Goal: Find specific page/section: Find specific page/section

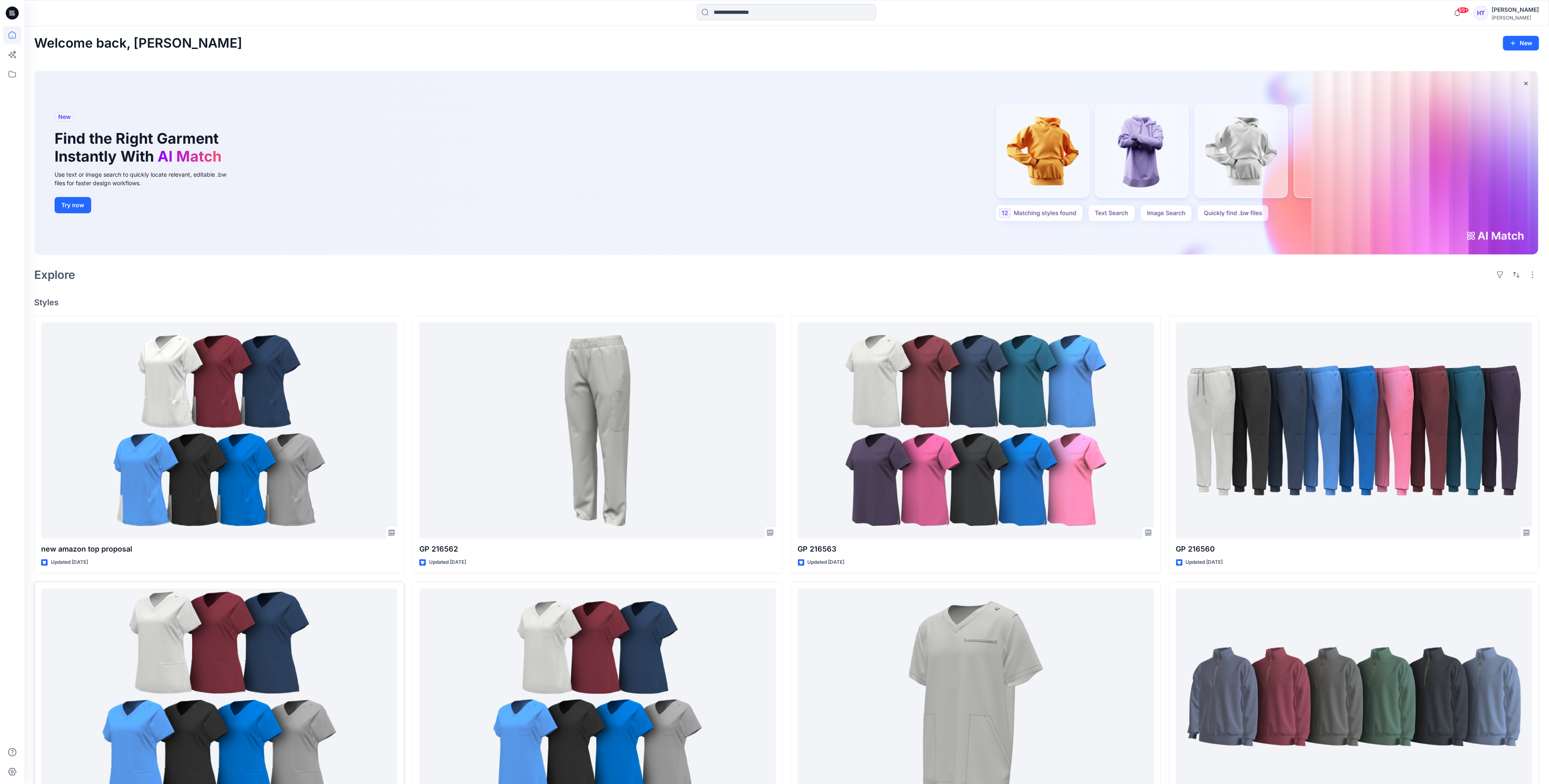
click at [7, 89] on div at bounding box center [12, 405] width 18 height 758
click at [16, 79] on icon at bounding box center [12, 74] width 18 height 18
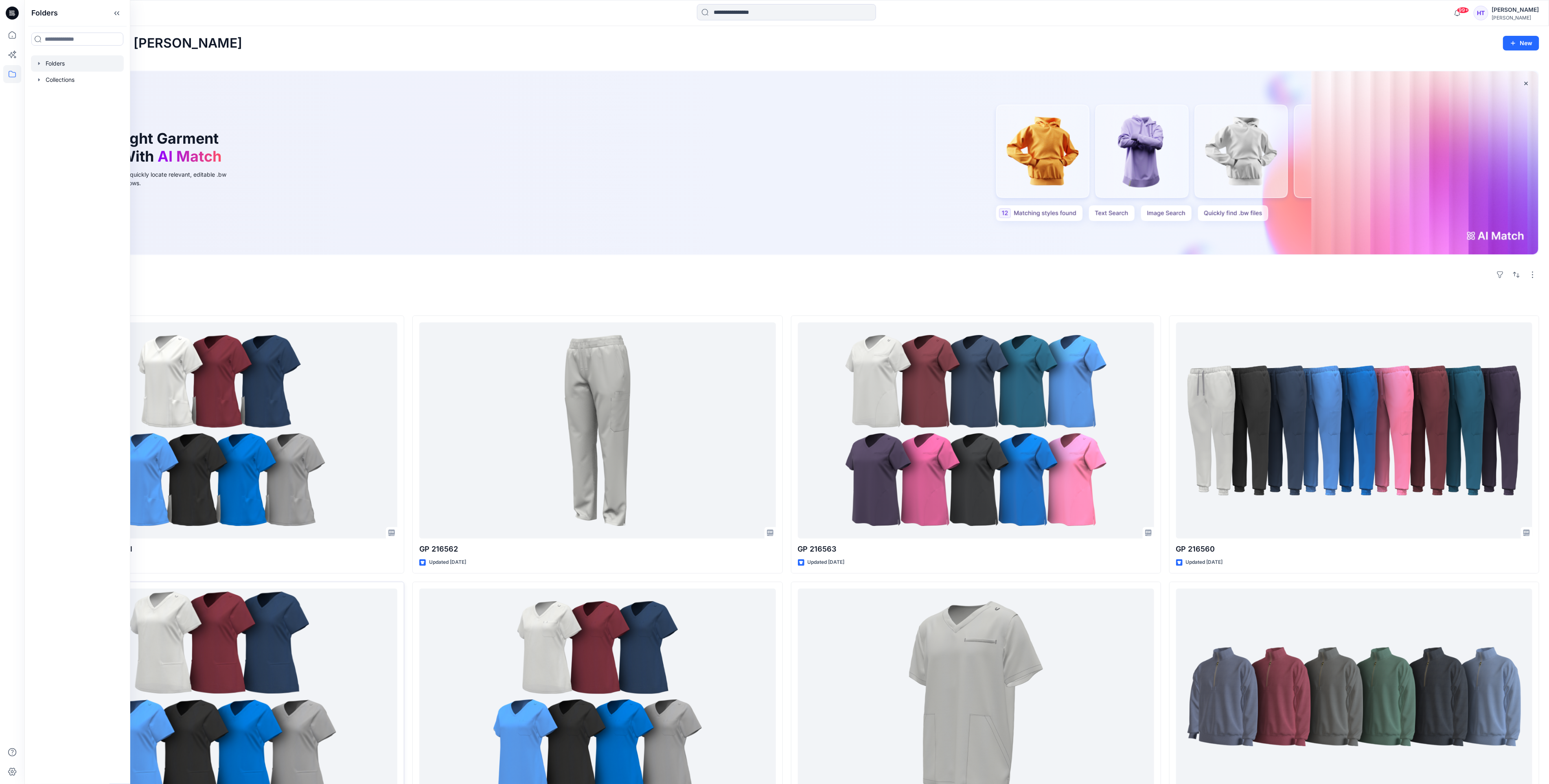
click at [55, 66] on div at bounding box center [77, 63] width 93 height 16
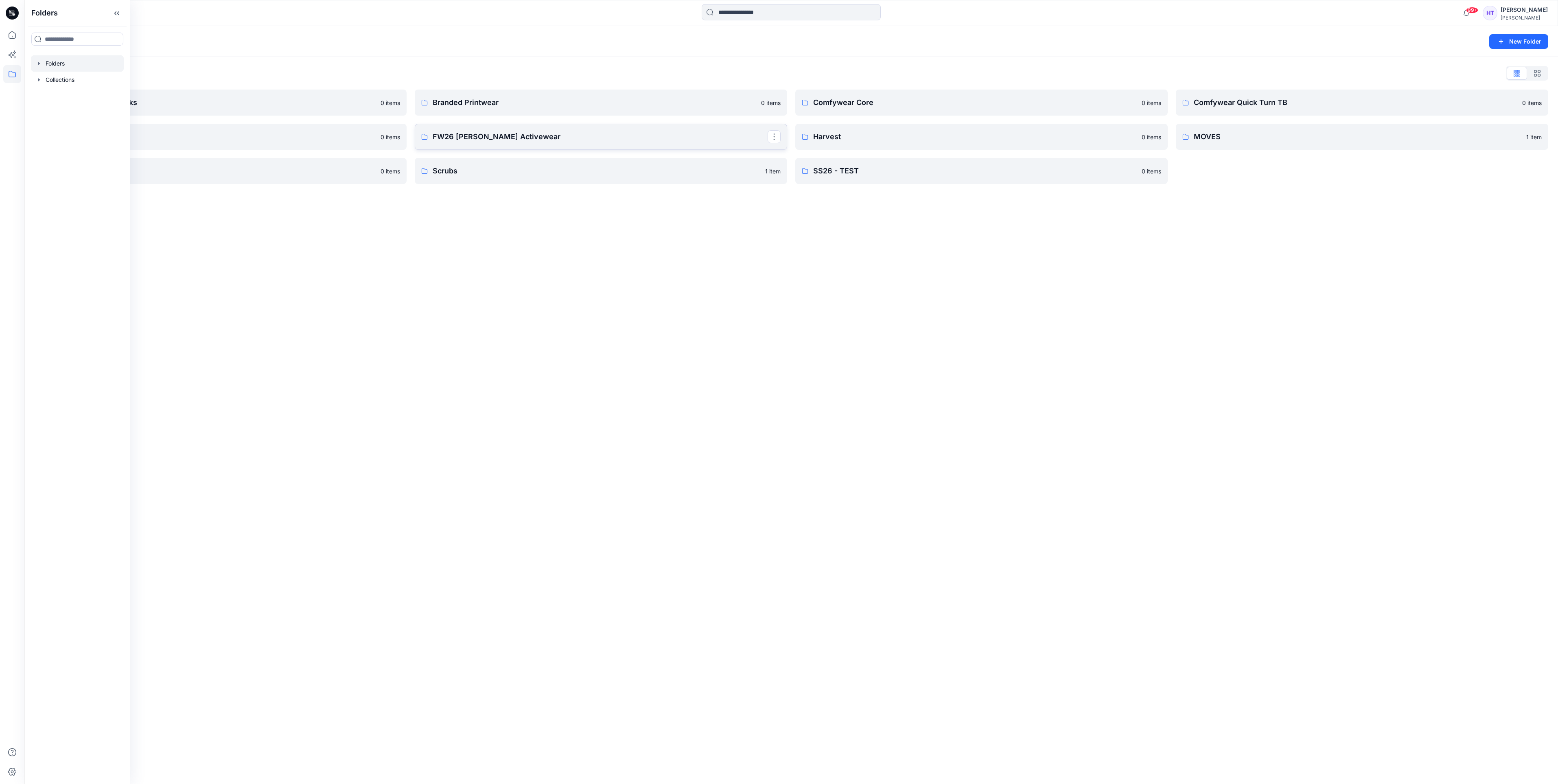
click at [470, 145] on link "FW26 [PERSON_NAME] Activewear" at bounding box center [600, 137] width 372 height 26
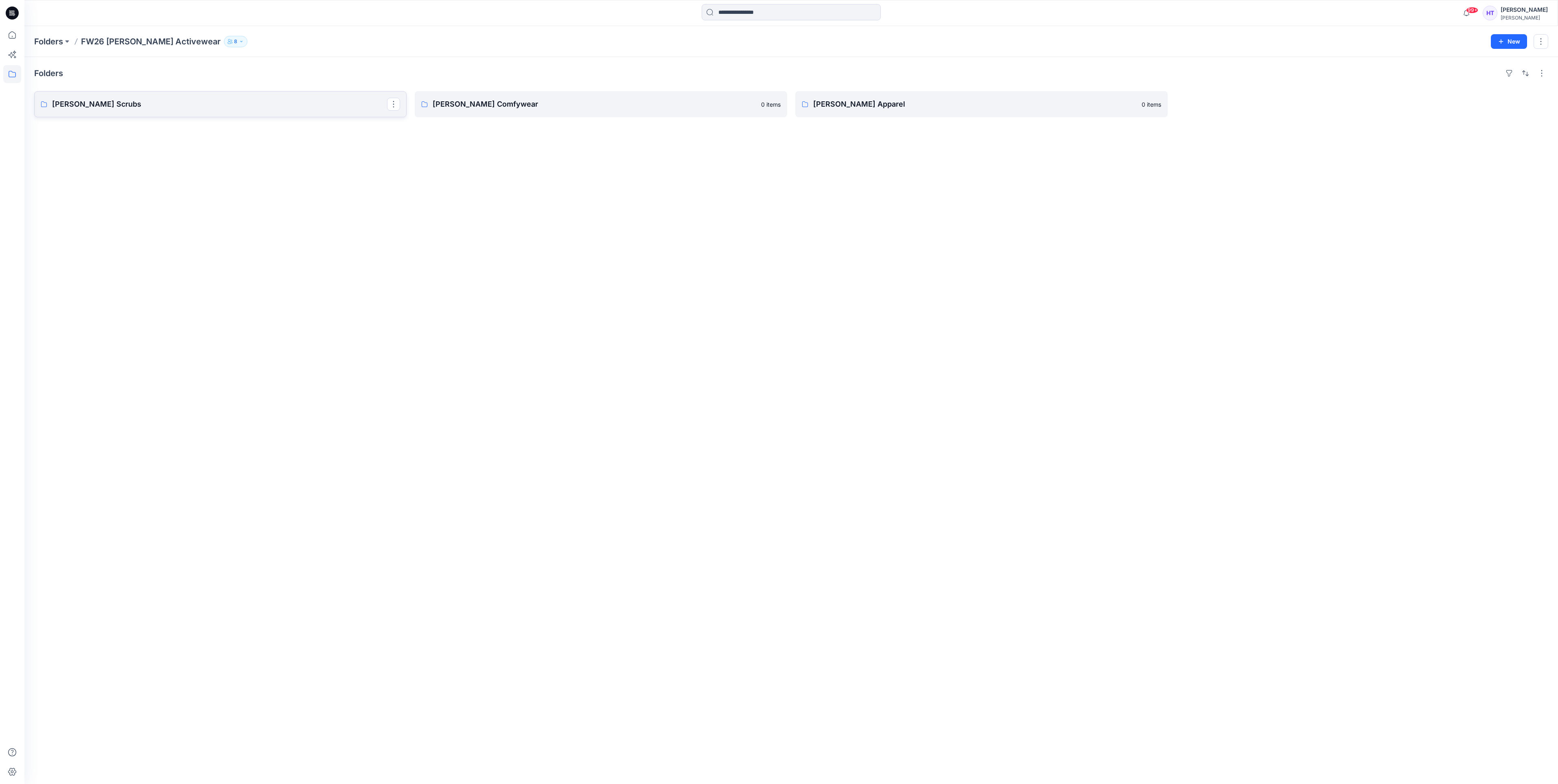
click at [120, 108] on p "[PERSON_NAME] Scrubs" at bounding box center [219, 104] width 335 height 11
click at [142, 96] on link "Men's" at bounding box center [220, 104] width 372 height 26
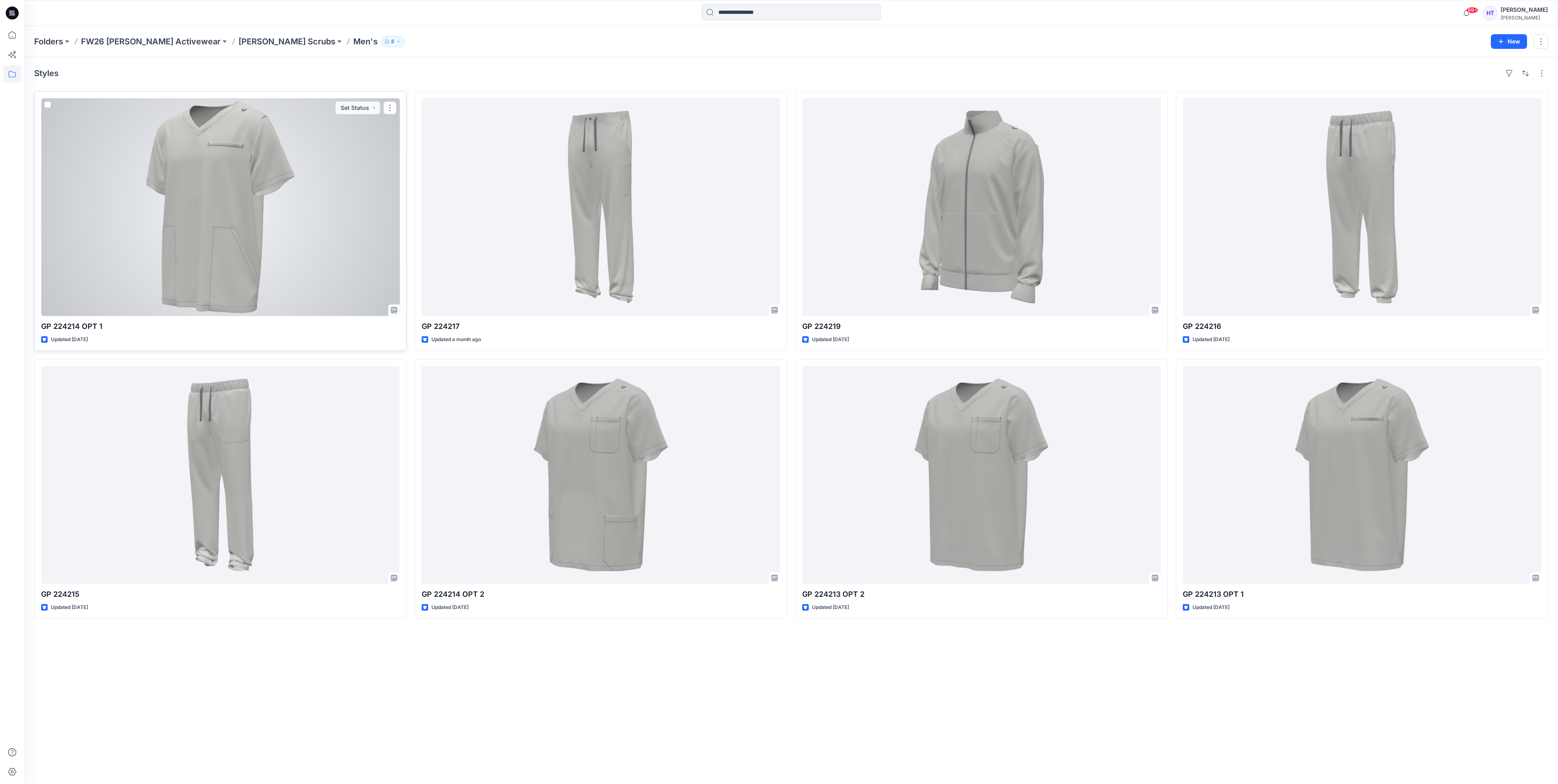
click at [310, 256] on div at bounding box center [220, 207] width 359 height 218
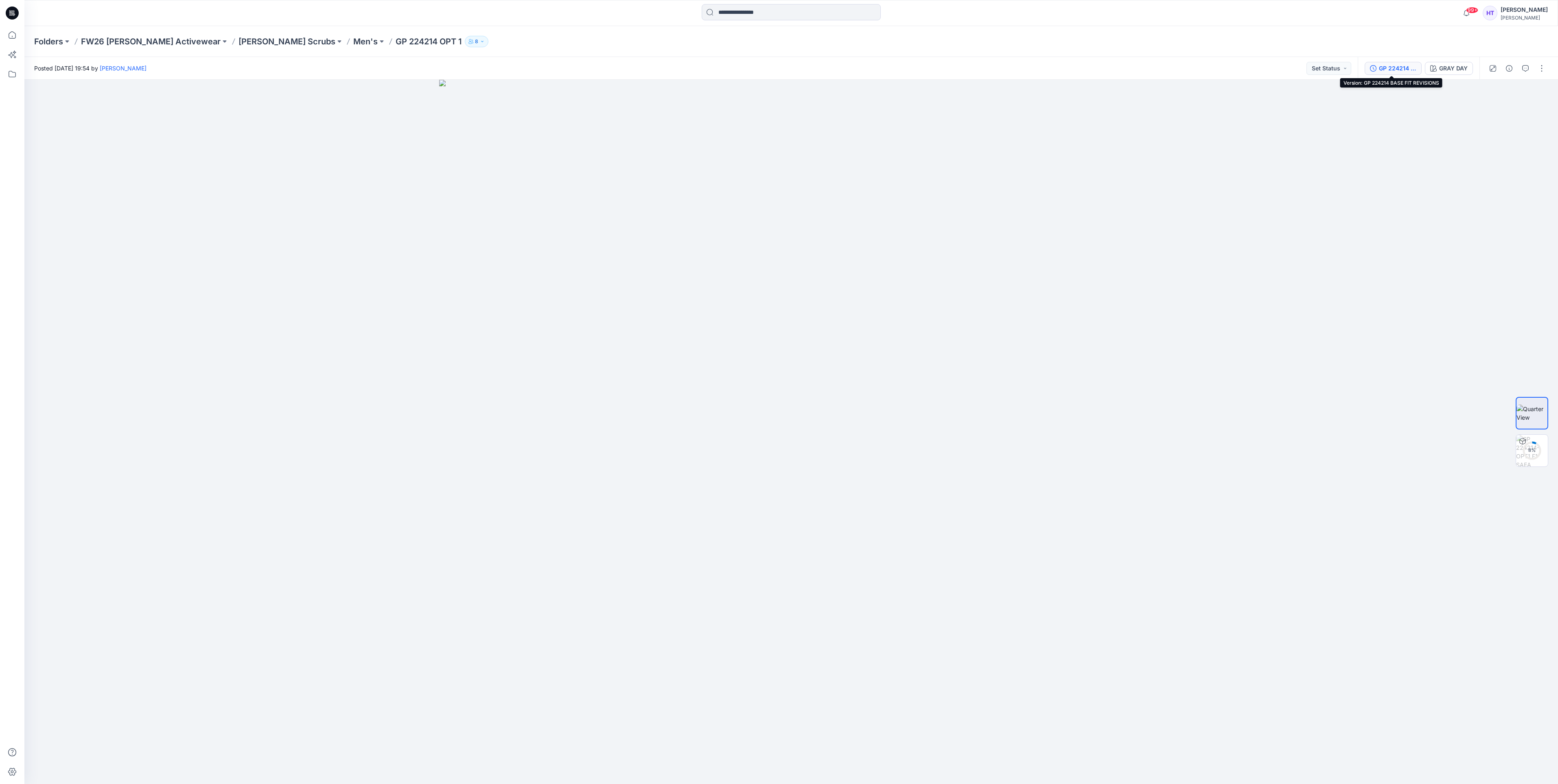
click at [1405, 71] on div "GP 224214 BASE FIT REVISIONS" at bounding box center [1398, 68] width 38 height 9
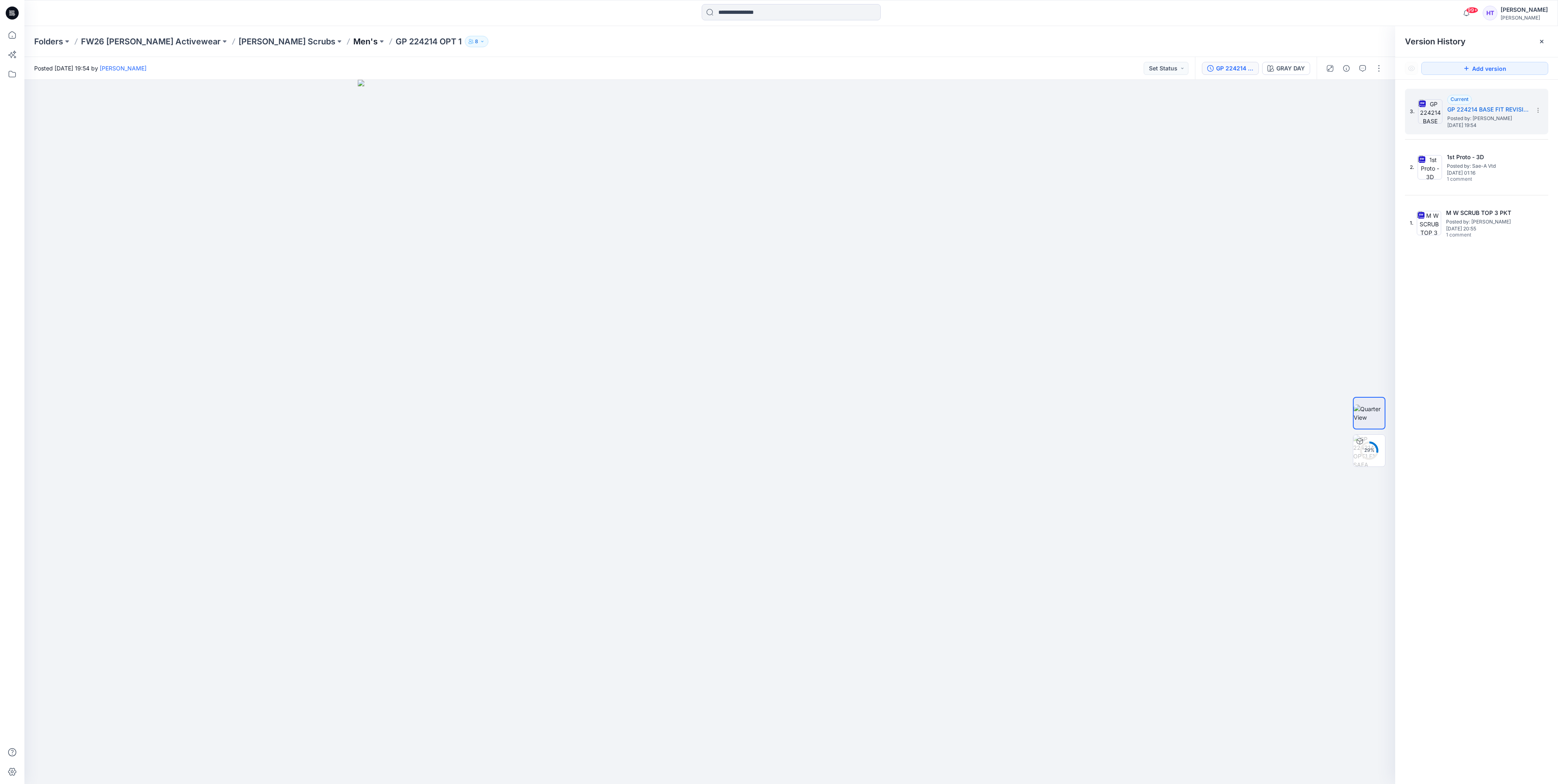
click at [353, 42] on p "Men's" at bounding box center [365, 41] width 24 height 11
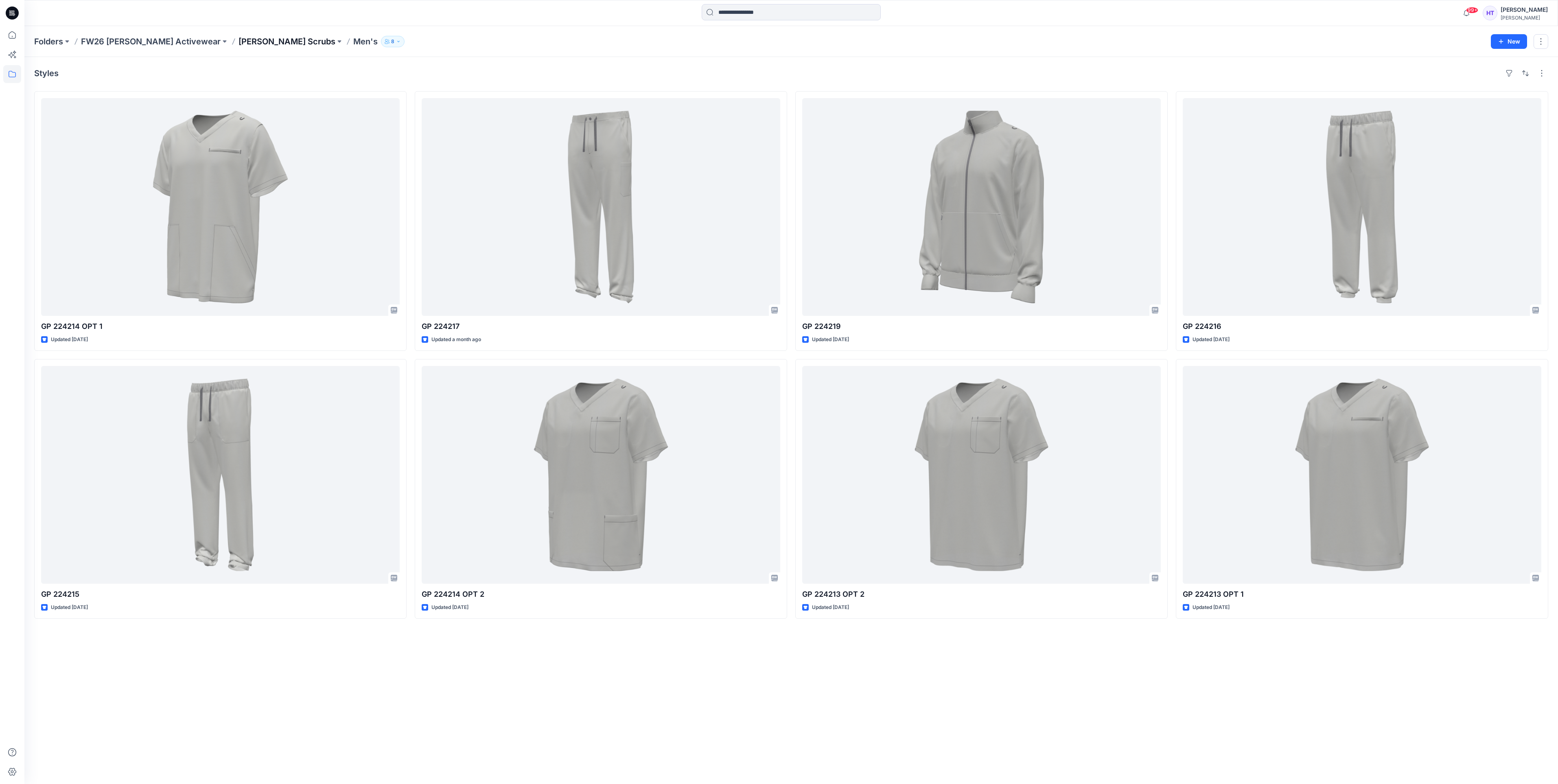
click at [238, 36] on p "[PERSON_NAME] Scrubs" at bounding box center [287, 41] width 97 height 11
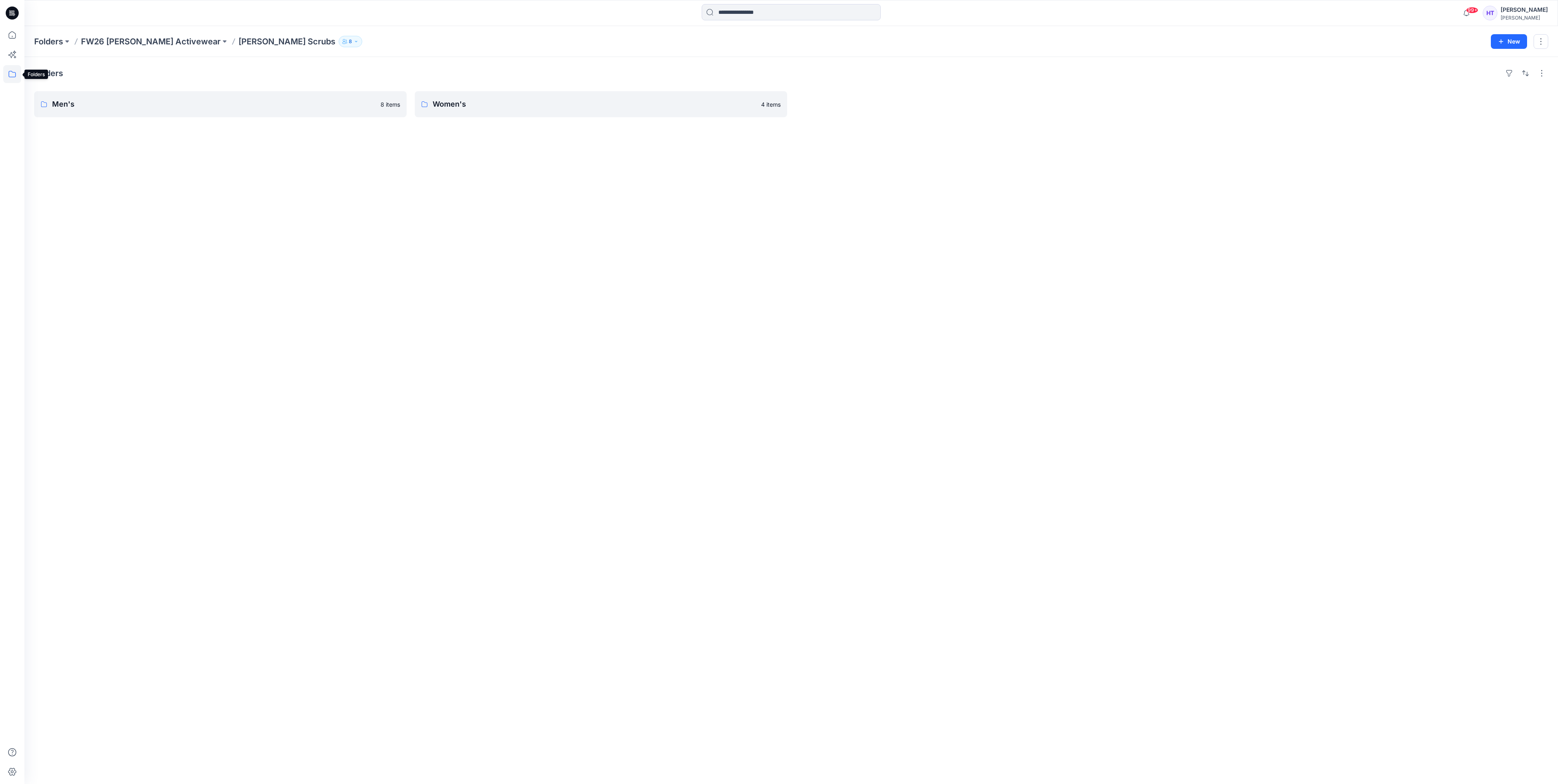
click at [11, 80] on icon at bounding box center [12, 74] width 18 height 18
click at [38, 306] on icon "button" at bounding box center [39, 308] width 1 height 3
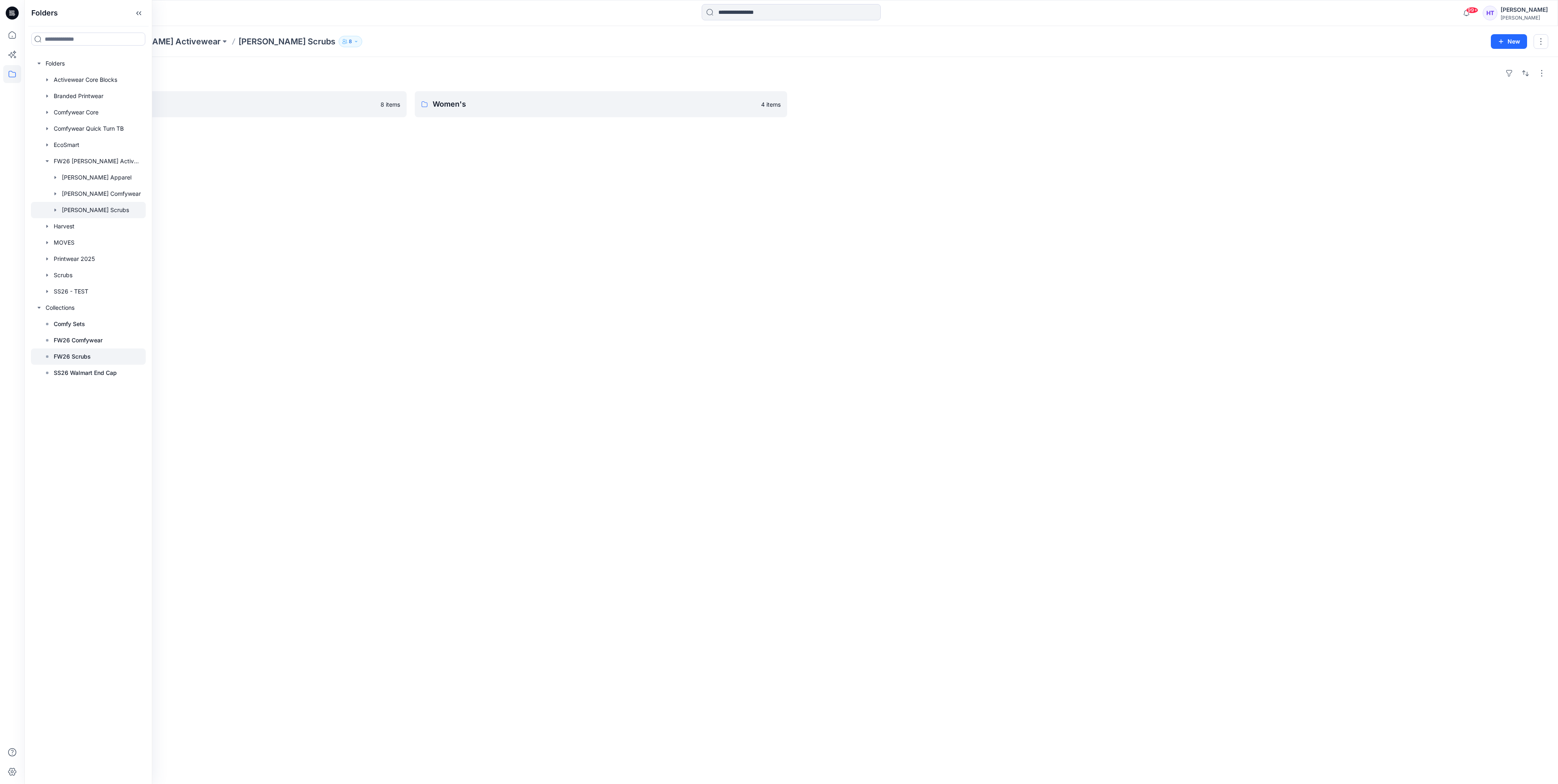
click at [91, 353] on div at bounding box center [88, 357] width 115 height 16
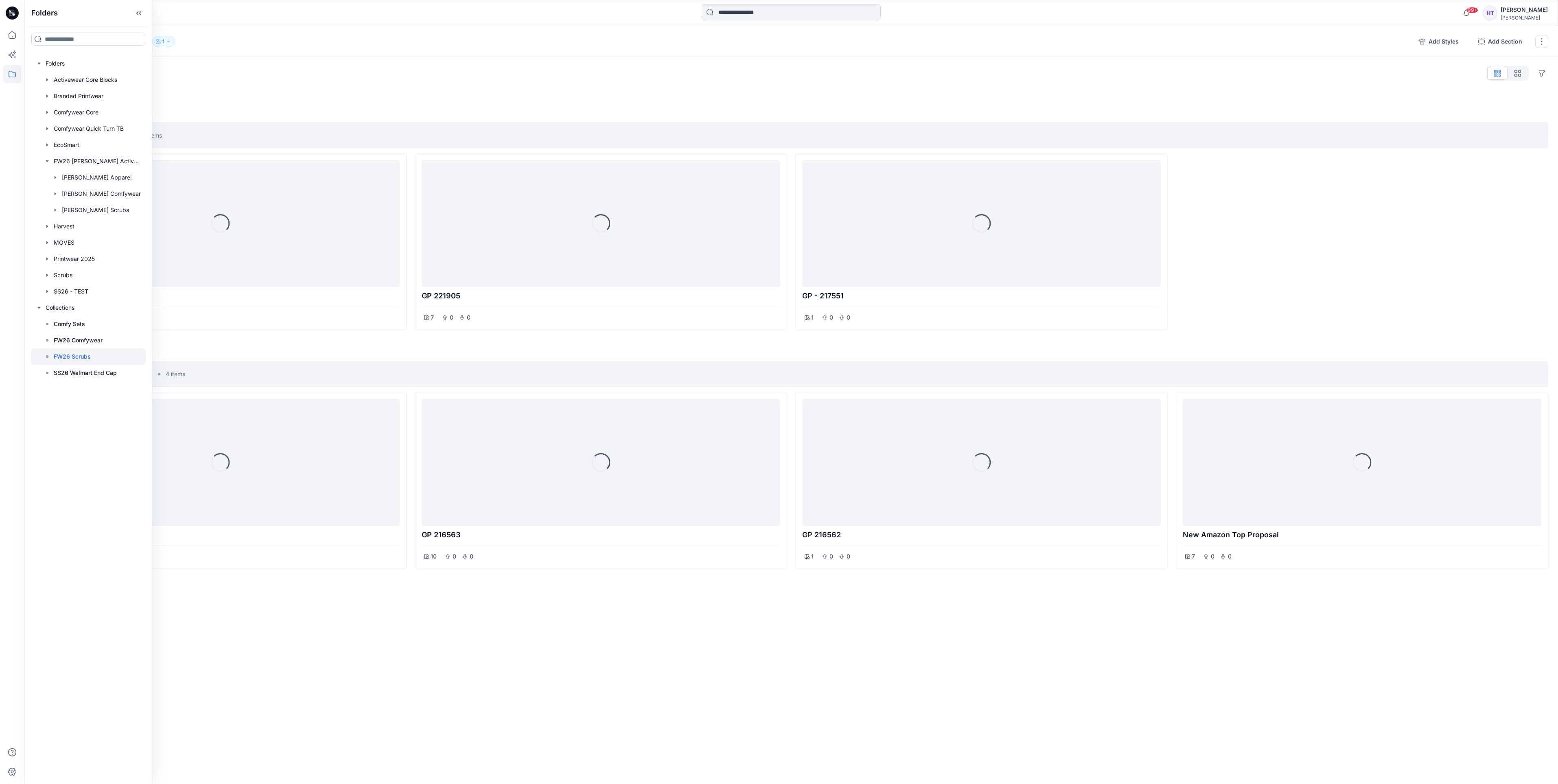
click at [473, 660] on div "Collections FW26 Scrubs 1 Add Styles Add Section Rename Collection Clone Collec…" at bounding box center [791, 405] width 1533 height 758
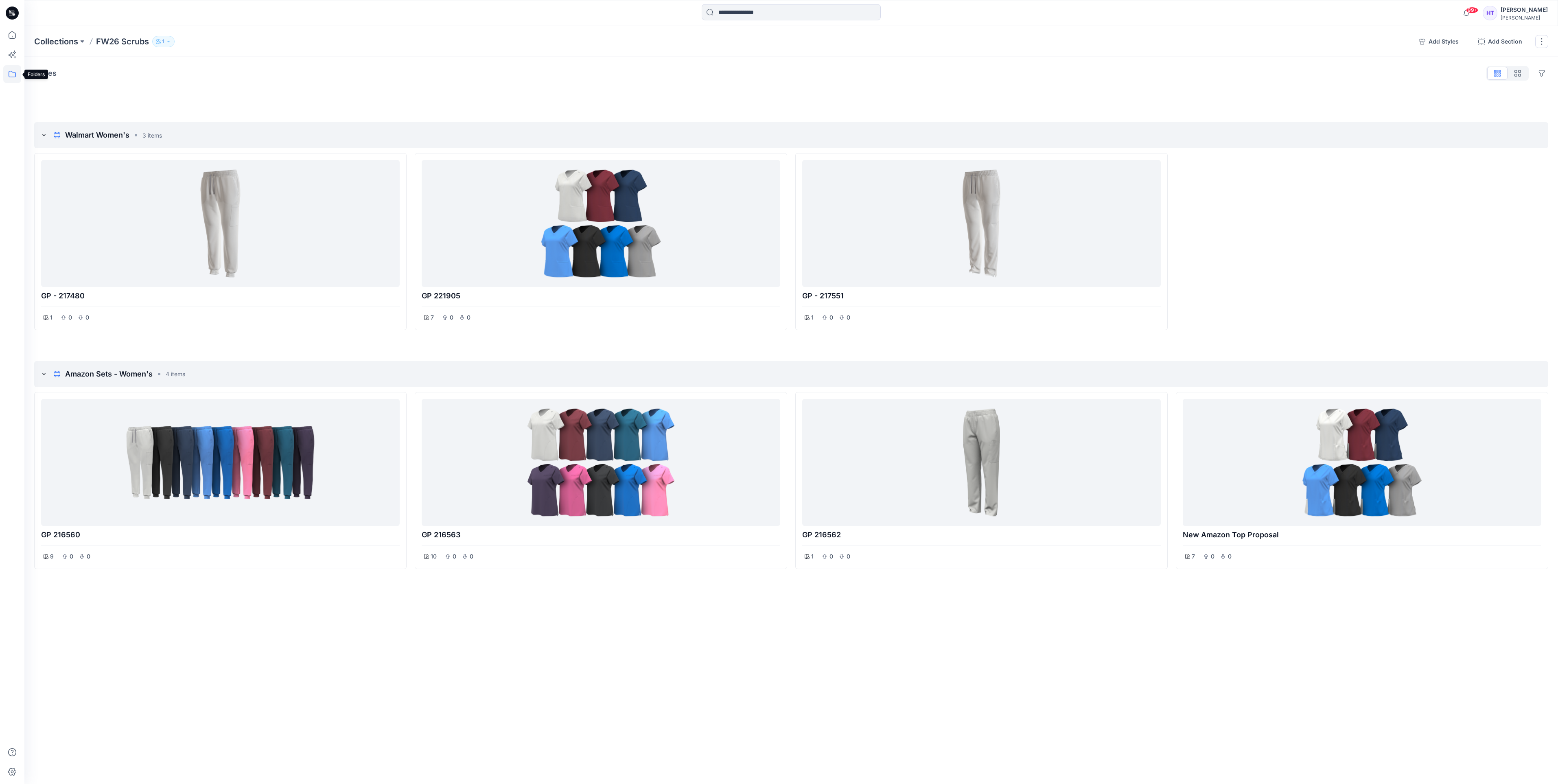
click at [7, 71] on icon at bounding box center [12, 74] width 18 height 18
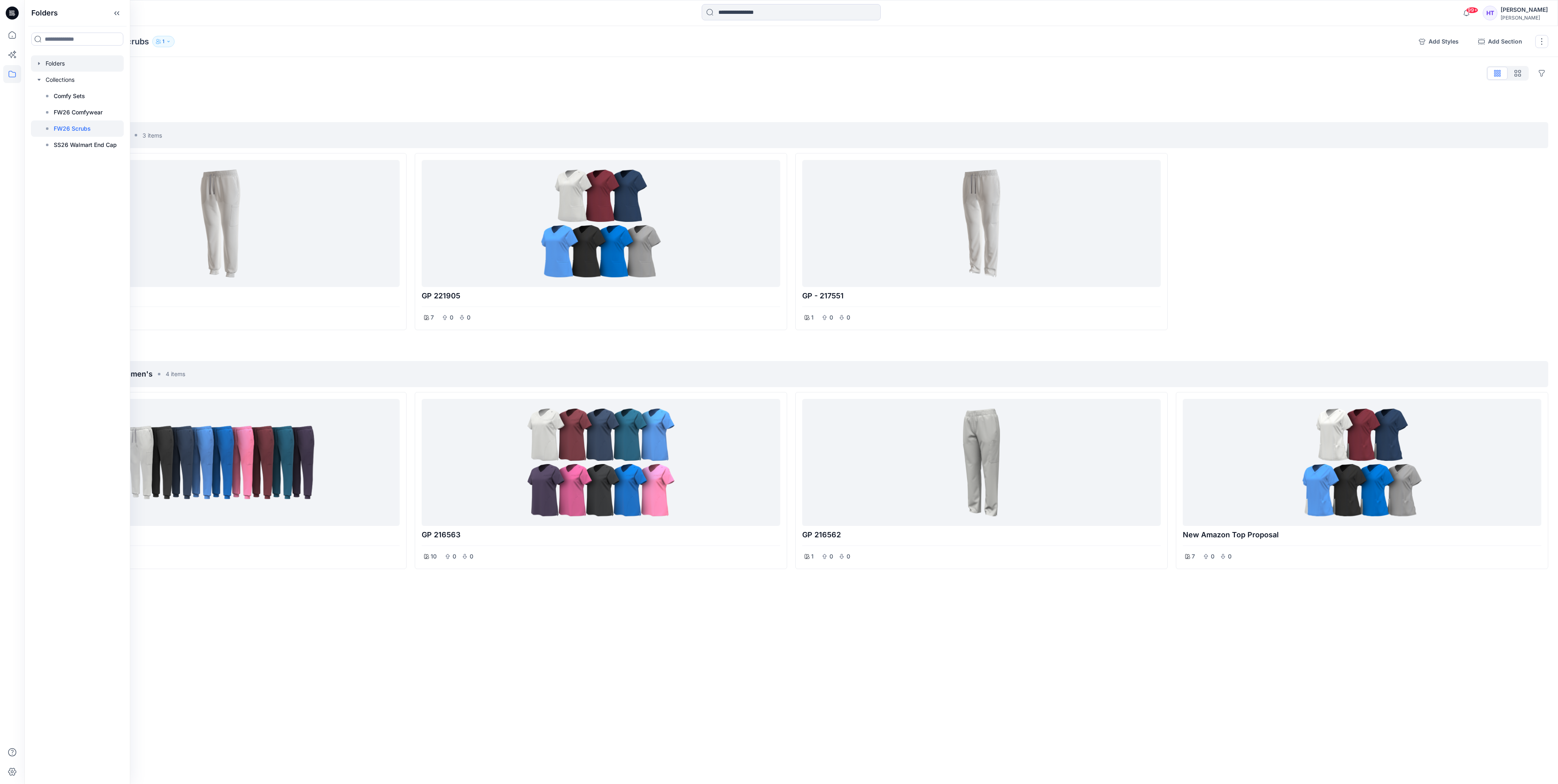
click at [47, 67] on div at bounding box center [77, 63] width 93 height 16
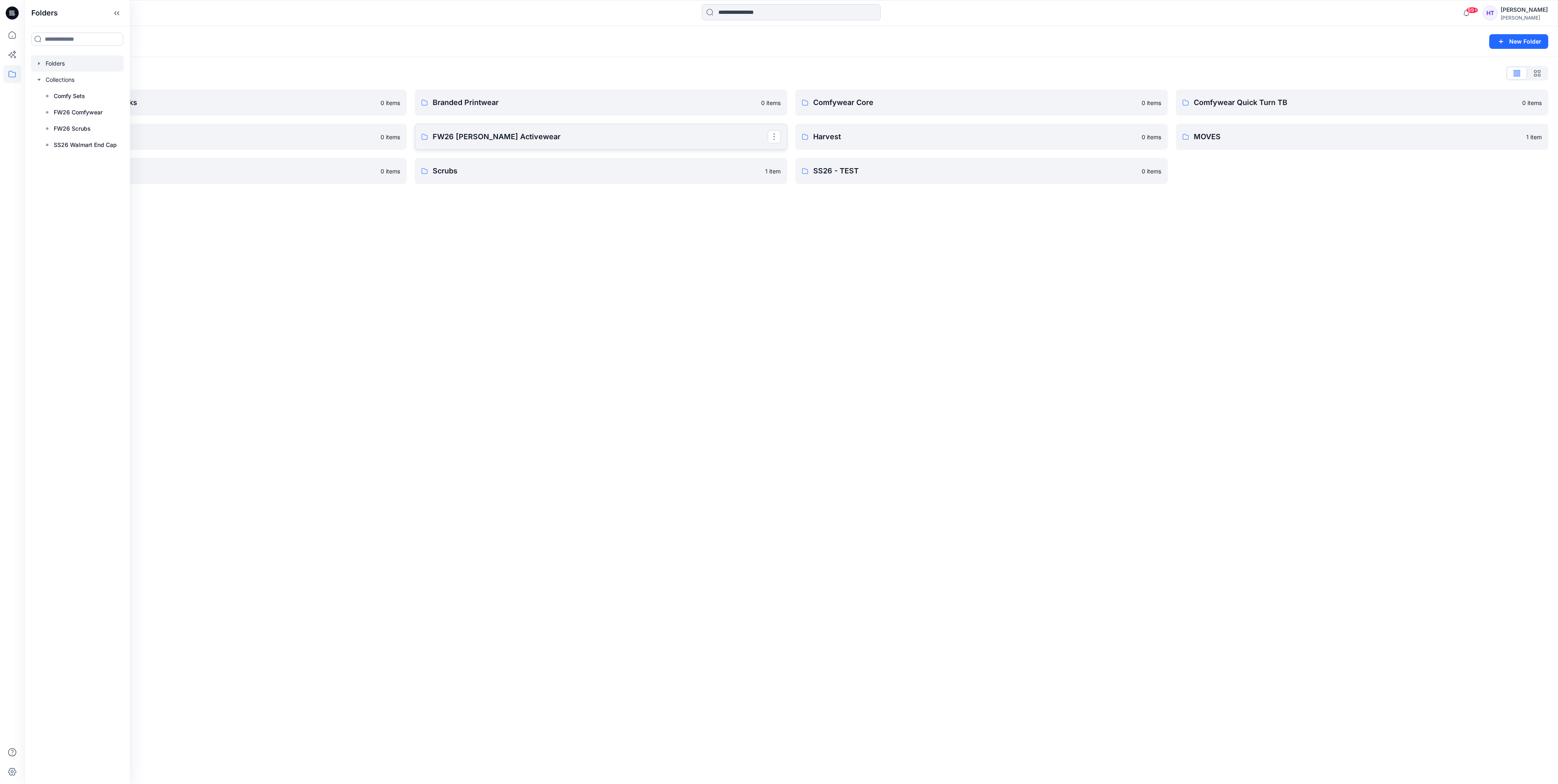
click at [519, 136] on p "FW26 [PERSON_NAME] Activewear" at bounding box center [600, 137] width 335 height 11
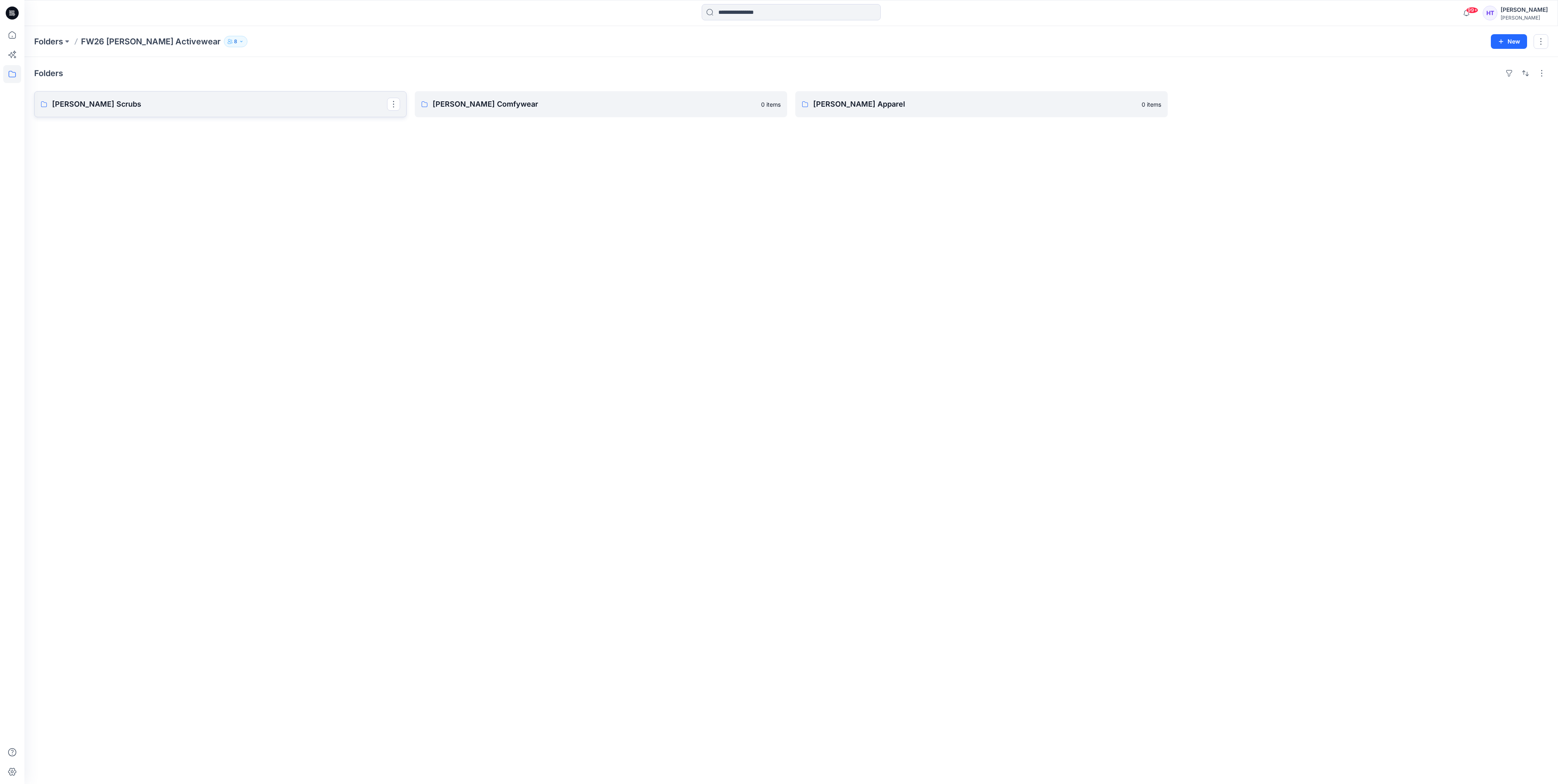
click at [153, 106] on p "[PERSON_NAME] Scrubs" at bounding box center [219, 104] width 335 height 11
click at [219, 111] on link "Men's" at bounding box center [220, 104] width 372 height 26
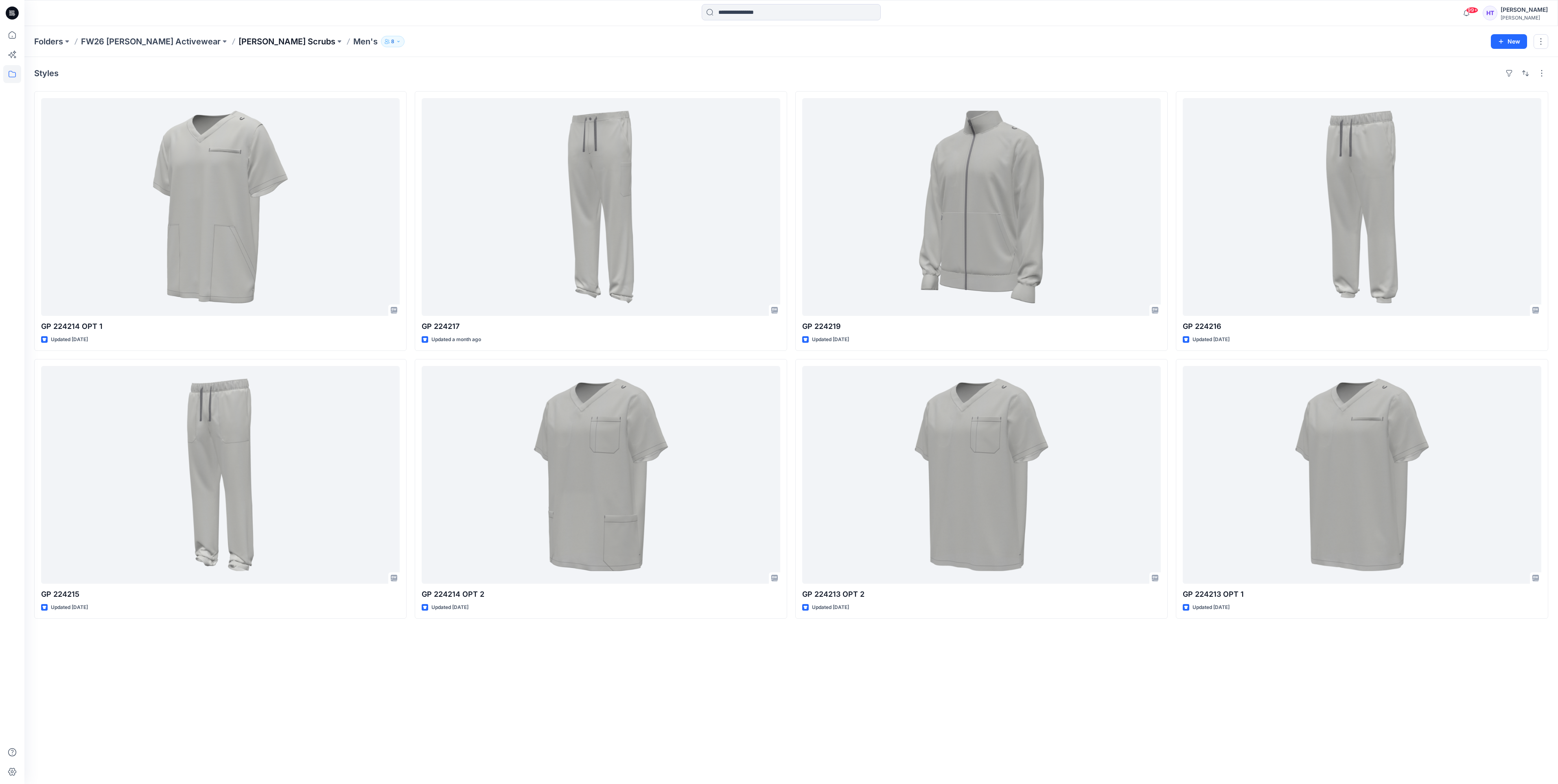
click at [238, 44] on p "[PERSON_NAME] Scrubs" at bounding box center [287, 41] width 97 height 11
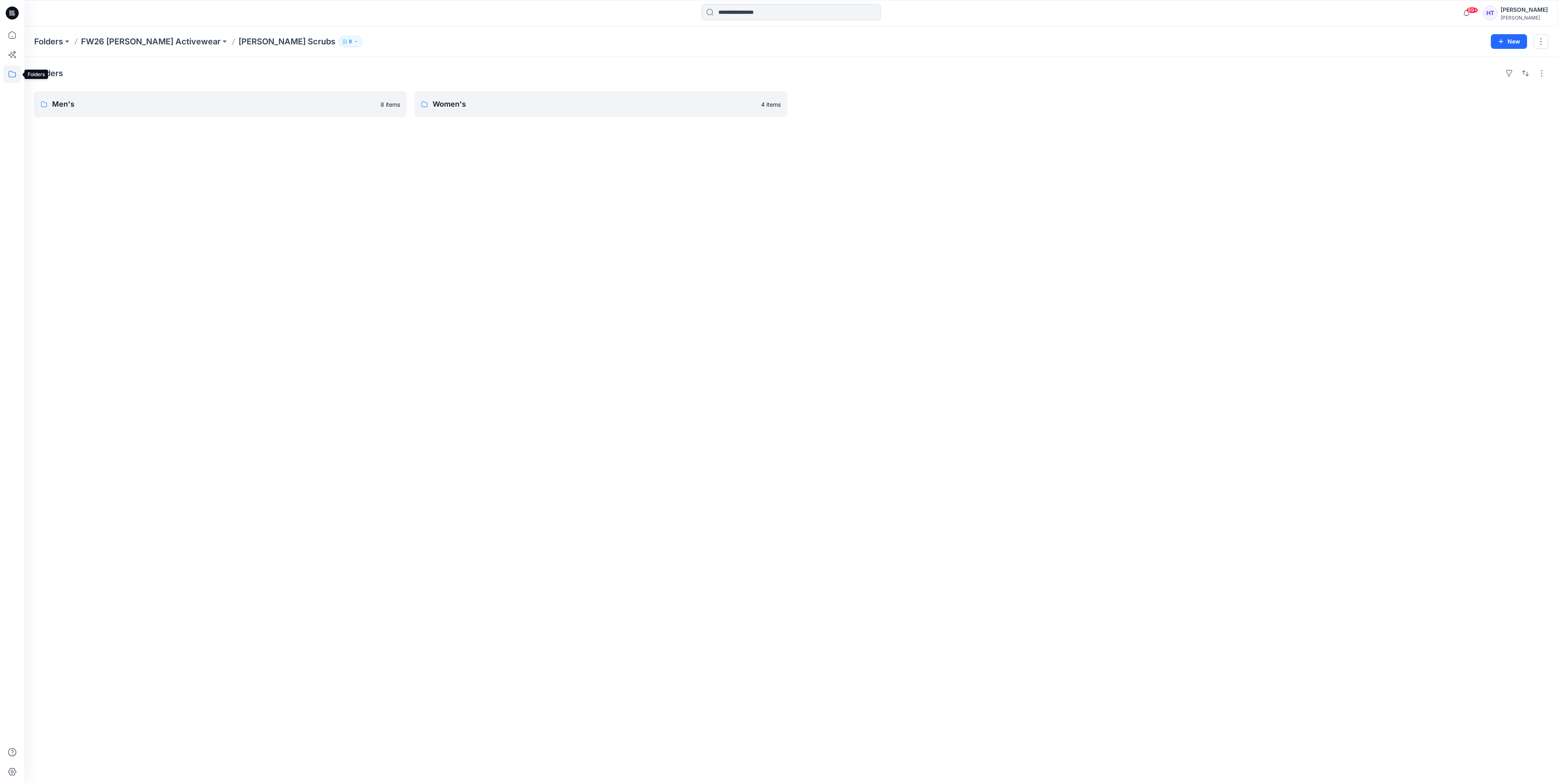
click at [14, 78] on icon at bounding box center [12, 74] width 18 height 18
click at [67, 310] on div at bounding box center [88, 308] width 115 height 16
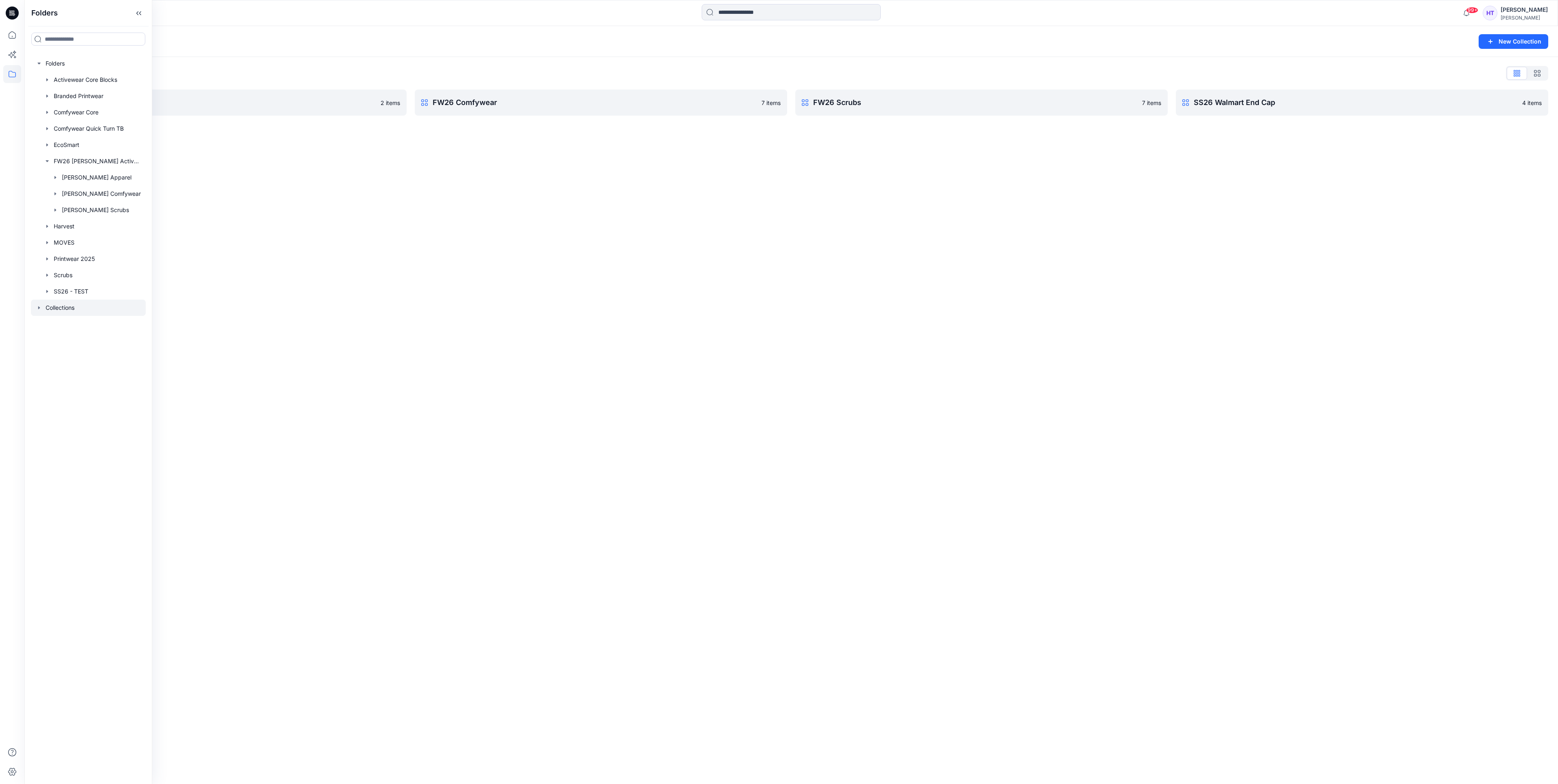
click at [678, 250] on div "Collections New Collection Collections List Comfy Sets 2 items FW26 Comfywear 7…" at bounding box center [791, 405] width 1533 height 758
click at [1030, 112] on link "FW26 Scrubs Rename Collection Clone Collection Present Collection Delete Collec…" at bounding box center [981, 102] width 372 height 26
